Goal: Book appointment/travel/reservation

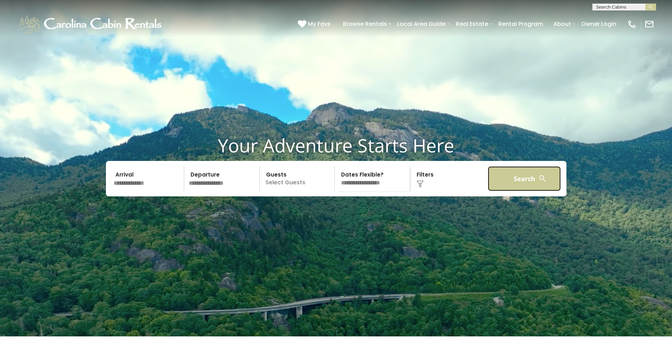
click at [524, 191] on button "Search" at bounding box center [524, 178] width 73 height 25
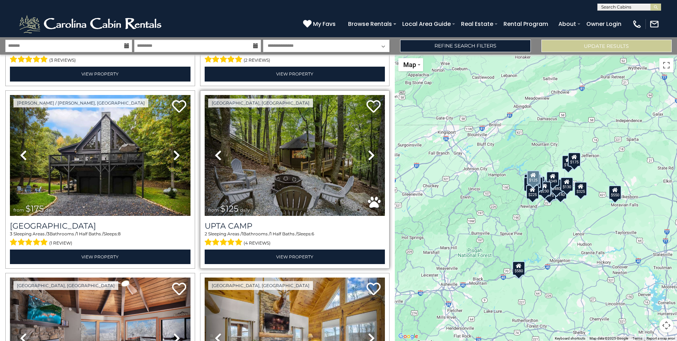
scroll to position [1770, 0]
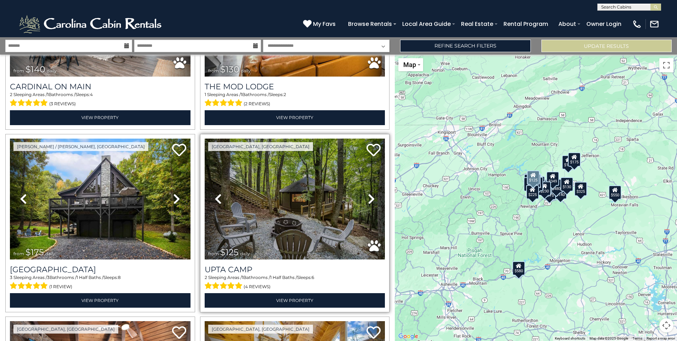
click at [370, 193] on icon at bounding box center [371, 198] width 7 height 11
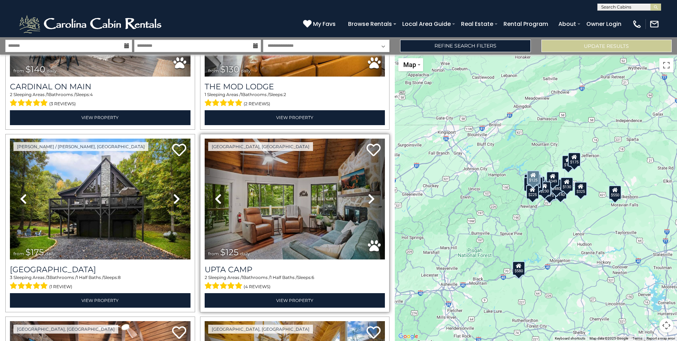
click at [368, 193] on icon at bounding box center [371, 198] width 7 height 11
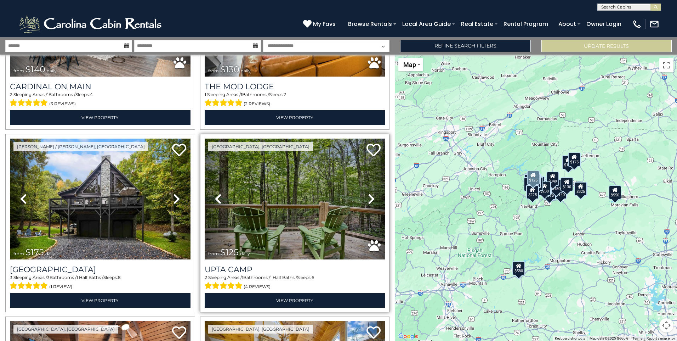
click at [368, 193] on icon at bounding box center [371, 198] width 7 height 11
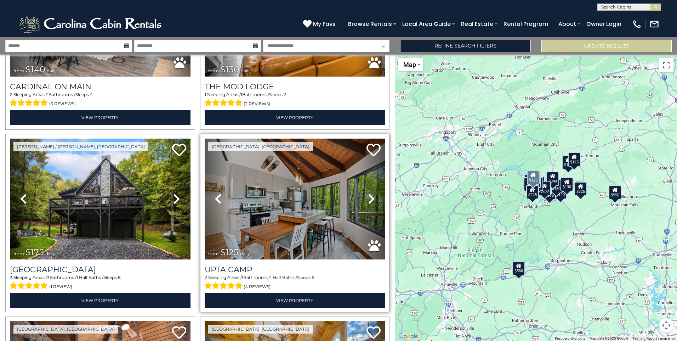
click at [368, 193] on icon at bounding box center [371, 198] width 7 height 11
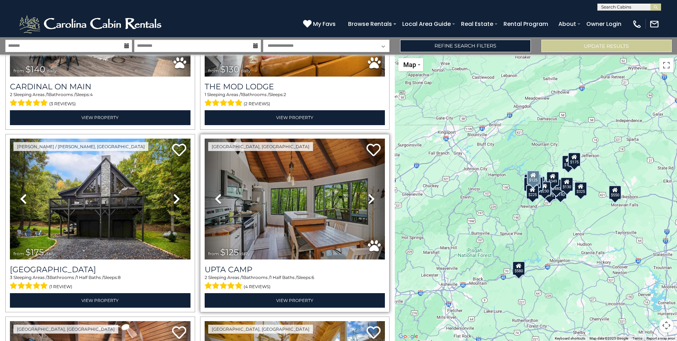
click at [368, 193] on icon at bounding box center [371, 198] width 7 height 11
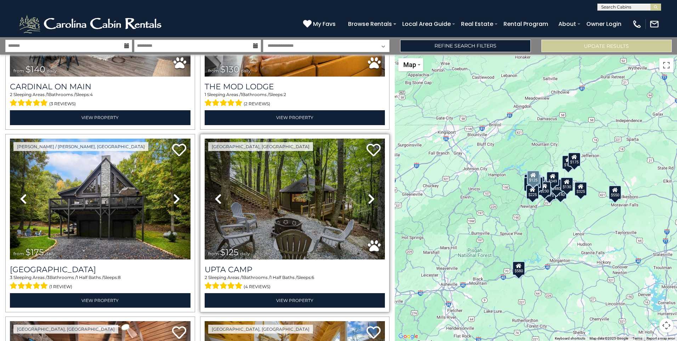
click at [368, 193] on icon at bounding box center [371, 198] width 7 height 11
